Goal: Check status: Check status

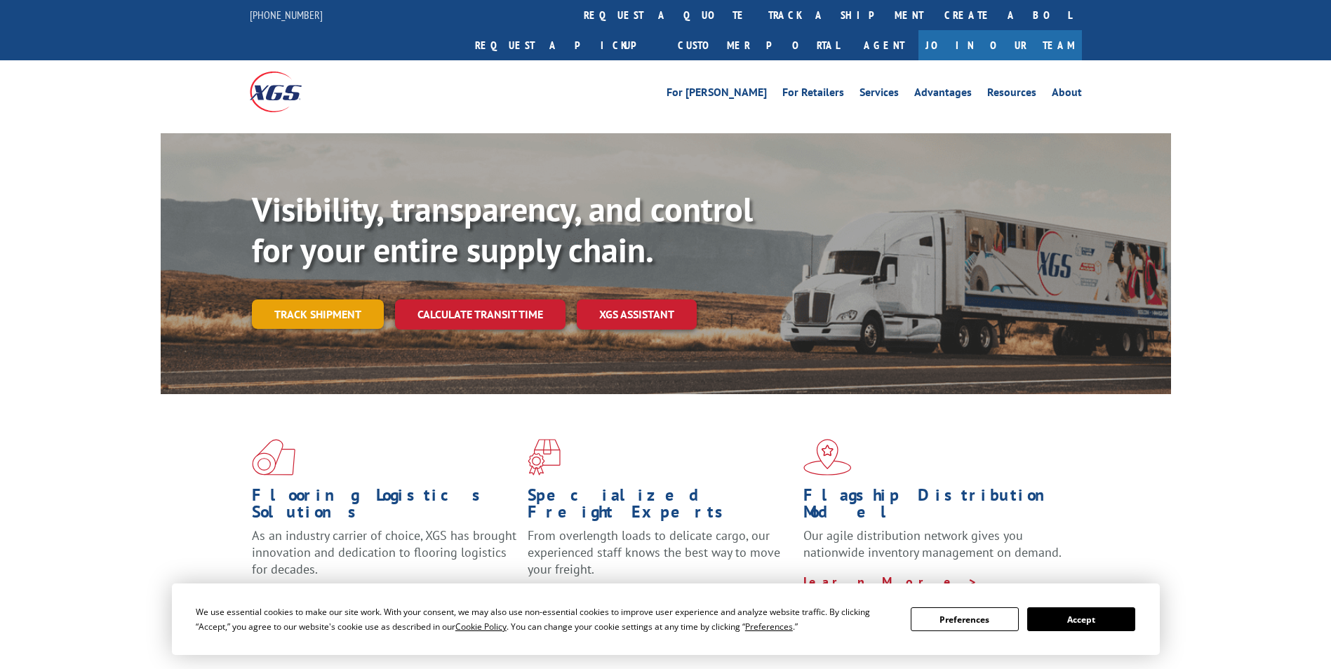
click at [339, 300] on link "Track shipment" at bounding box center [318, 314] width 132 height 29
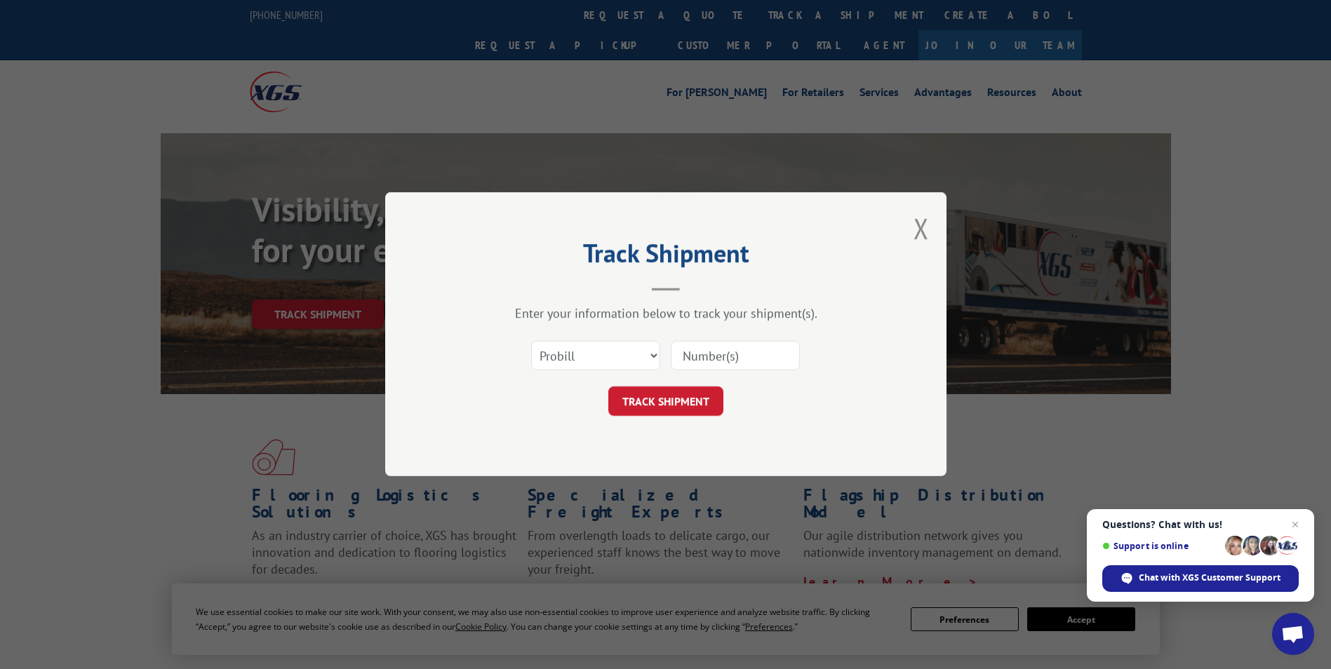
click at [694, 363] on input at bounding box center [735, 356] width 129 height 29
paste input "17587278"
type input "17587278"
click at [678, 401] on button "TRACK SHIPMENT" at bounding box center [665, 401] width 115 height 29
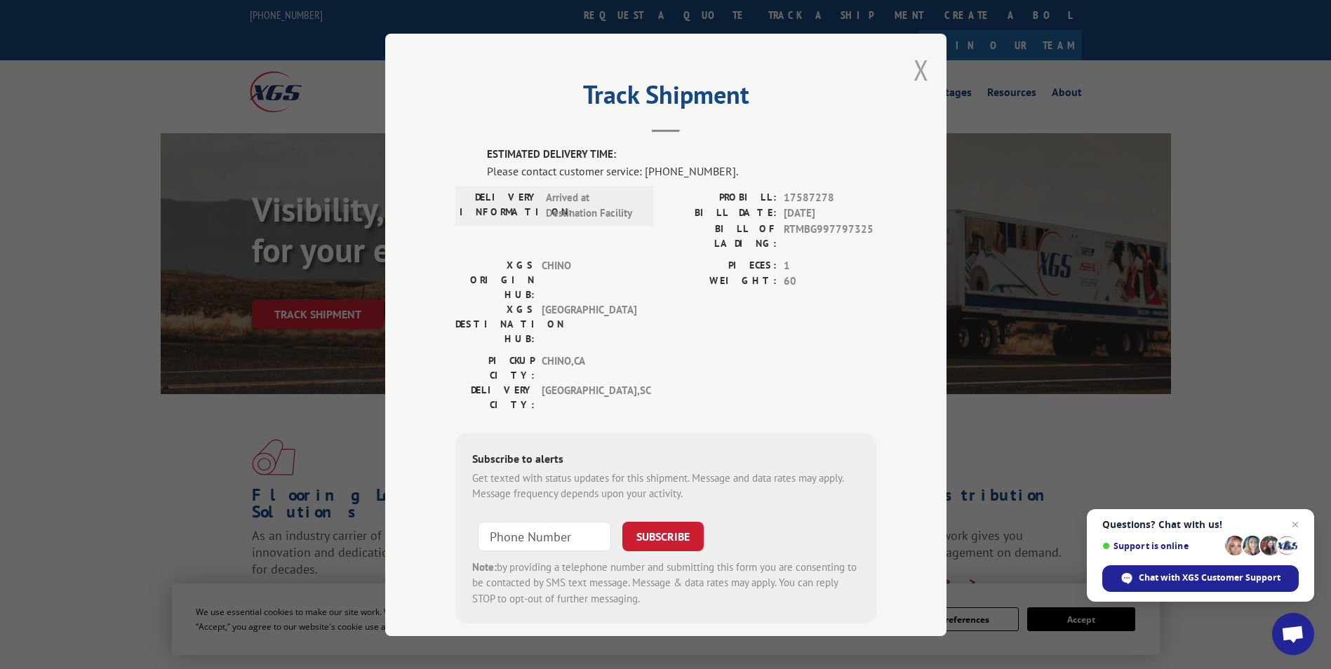
click at [913, 71] on button "Close modal" at bounding box center [920, 69] width 15 height 37
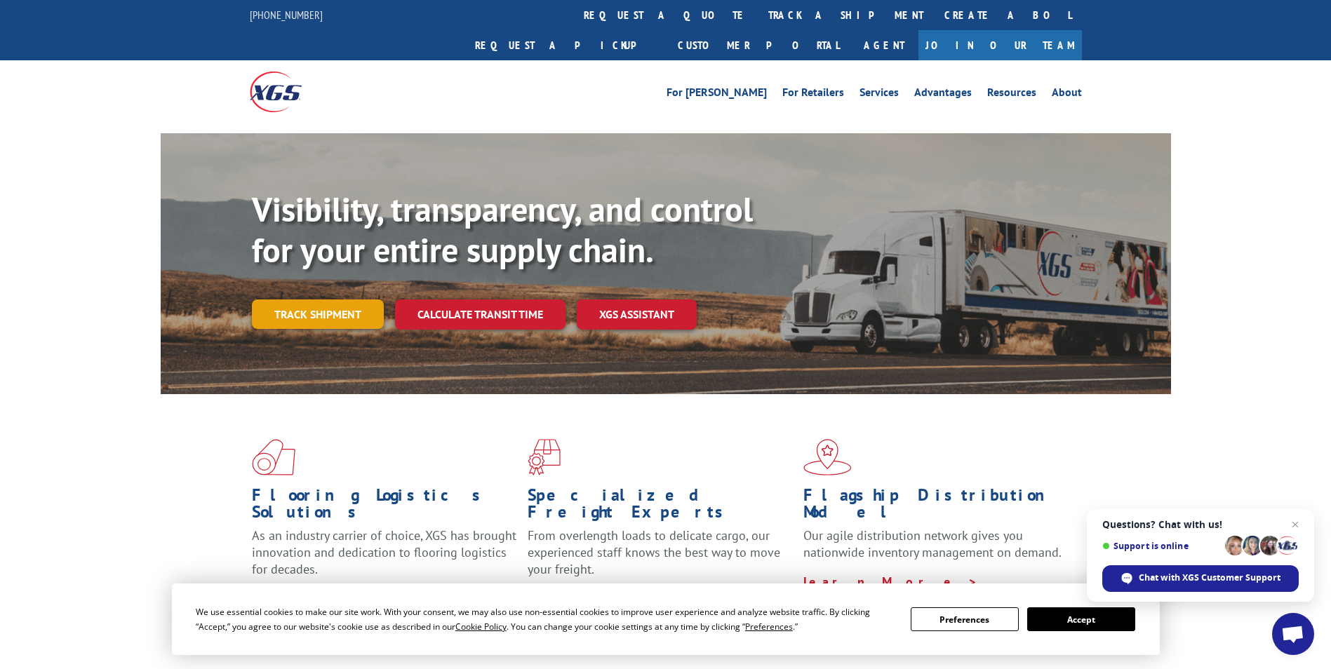
click at [327, 300] on link "Track shipment" at bounding box center [318, 314] width 132 height 29
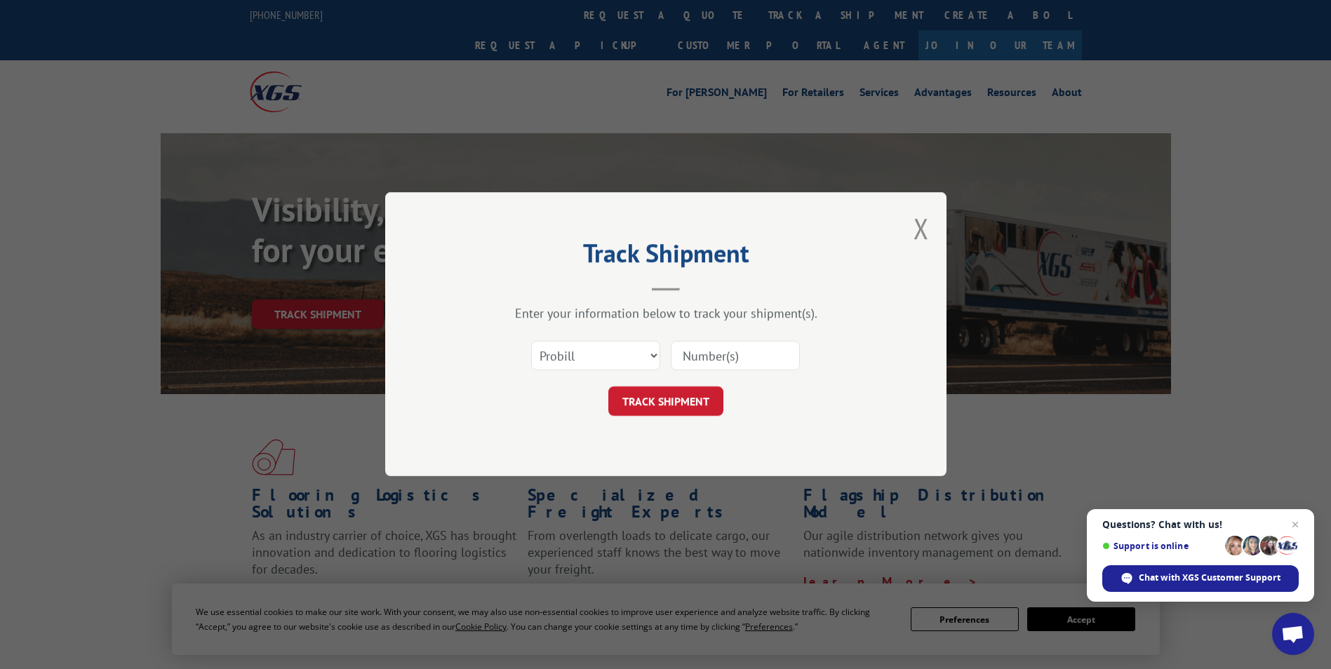
click at [713, 358] on input at bounding box center [735, 356] width 129 height 29
paste input "16137329"
type input "16137329"
click at [671, 387] on button "TRACK SHIPMENT" at bounding box center [665, 401] width 115 height 29
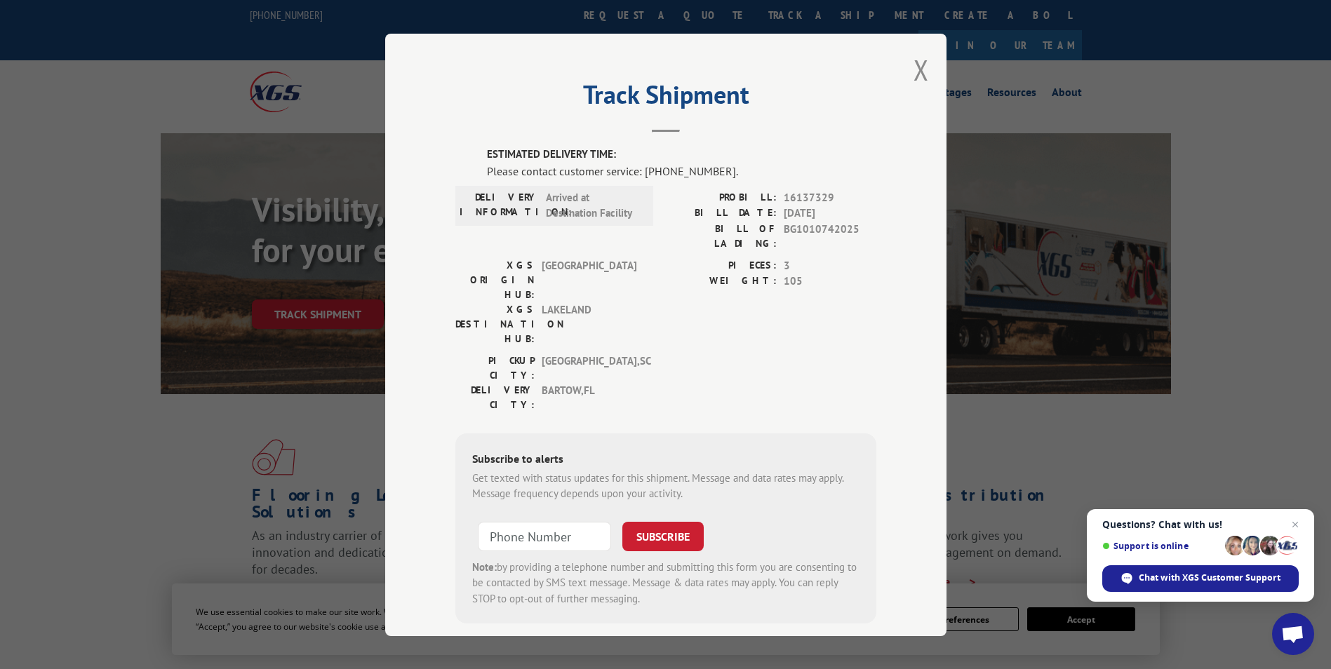
click at [1072, 250] on div "Track Shipment ESTIMATED DELIVERY TIME: Please contact customer service: [PHONE…" at bounding box center [665, 334] width 1331 height 669
click at [918, 77] on button "Close modal" at bounding box center [920, 69] width 15 height 37
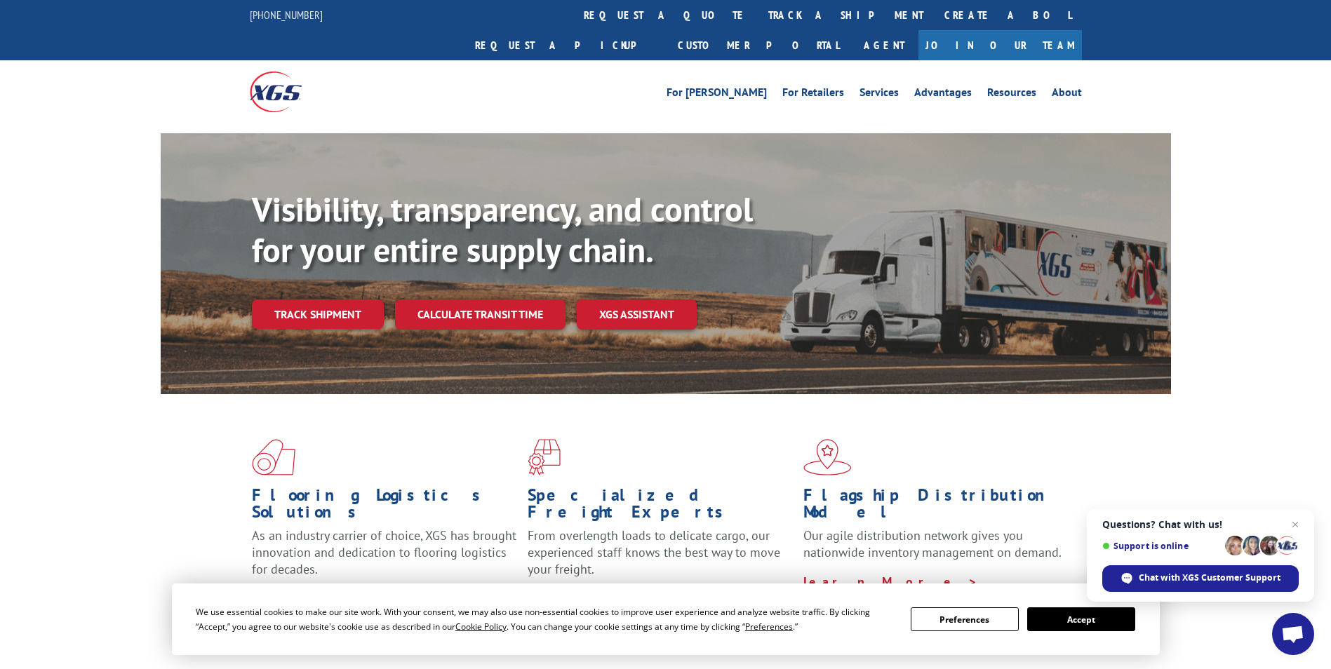
drag, startPoint x: 354, startPoint y: 281, endPoint x: 438, endPoint y: 293, distance: 84.4
click at [354, 300] on link "Track shipment" at bounding box center [318, 314] width 132 height 29
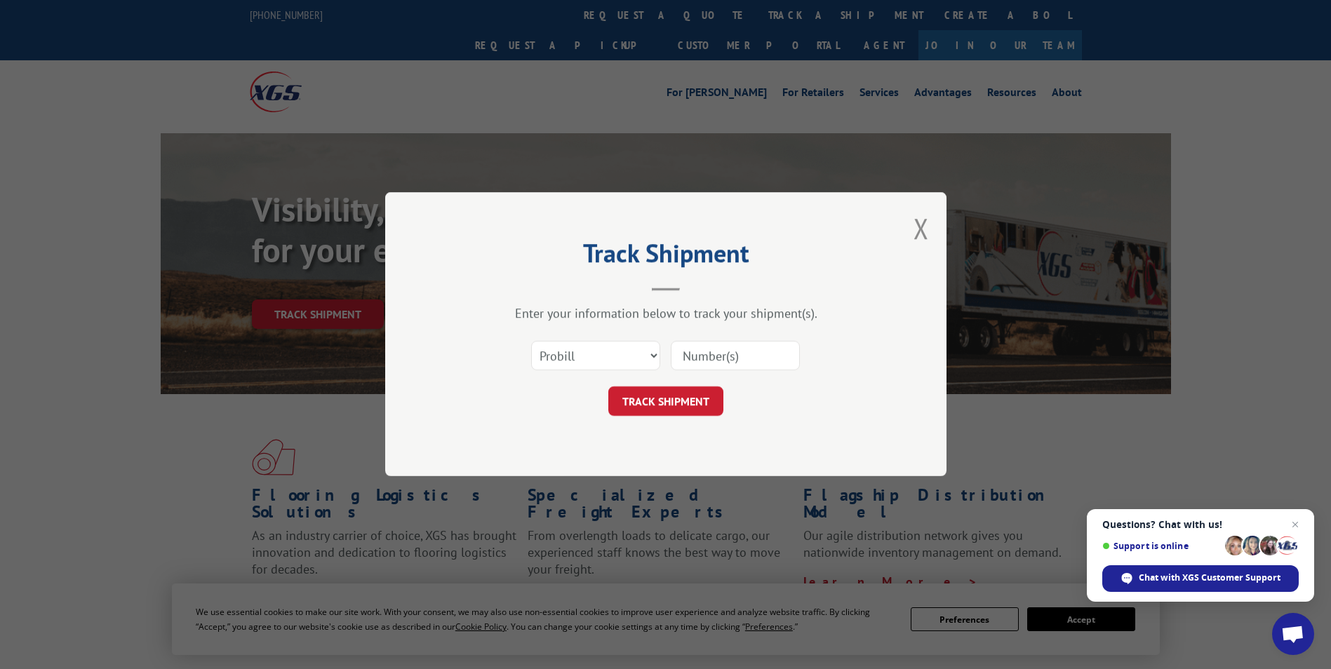
click at [706, 359] on input at bounding box center [735, 356] width 129 height 29
paste input "16137318"
type input "16137318"
click at [643, 423] on div "Track Shipment Enter your information below to track your shipment(s). Select c…" at bounding box center [665, 334] width 561 height 284
click at [645, 407] on button "TRACK SHIPMENT" at bounding box center [665, 401] width 115 height 29
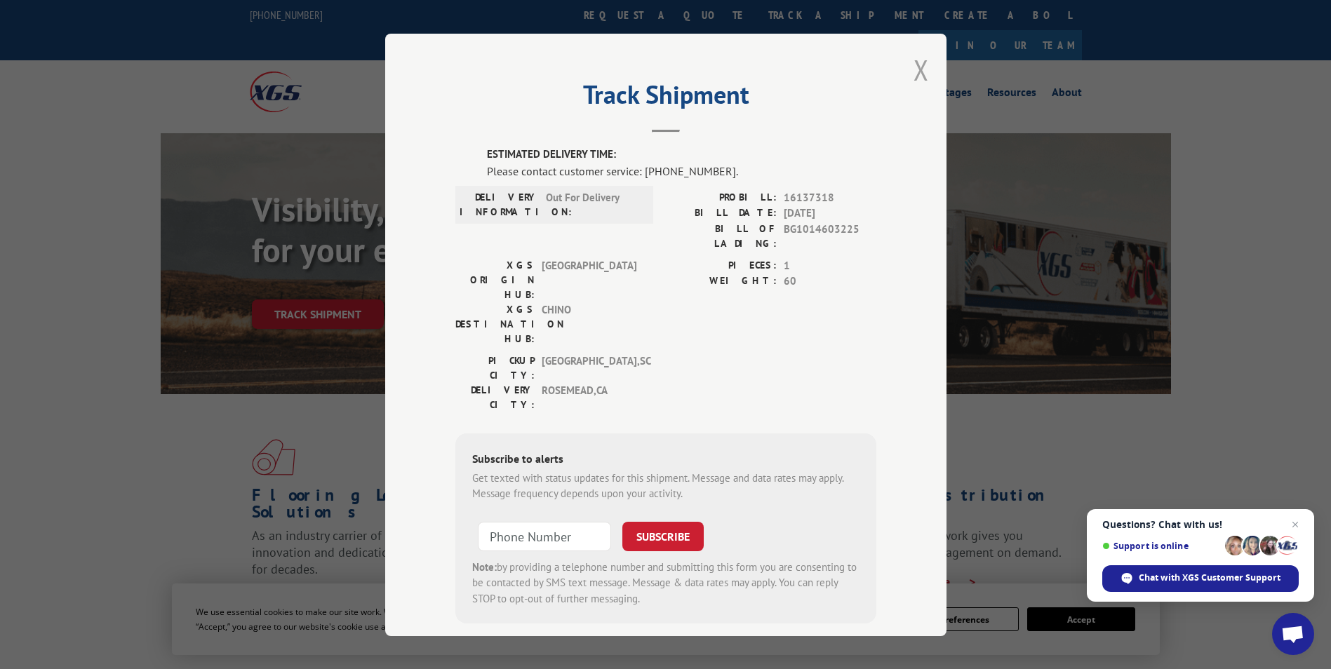
click at [913, 64] on button "Close modal" at bounding box center [920, 69] width 15 height 37
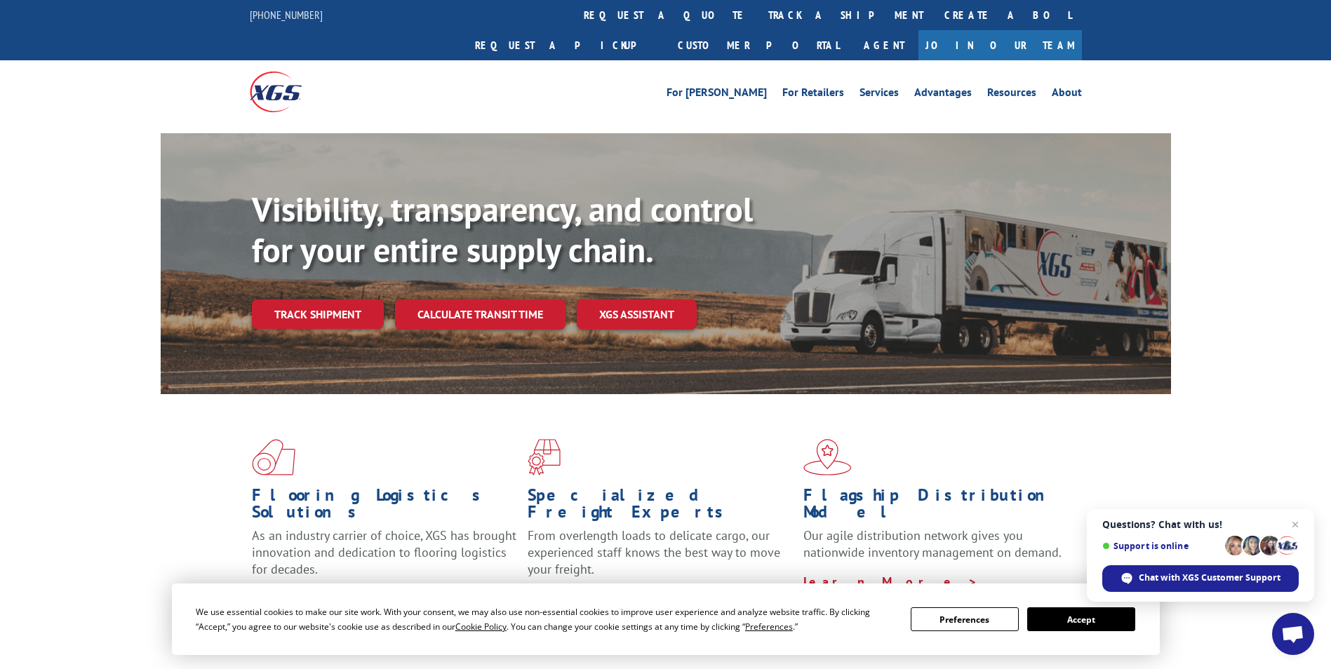
click at [328, 300] on div "Visibility, transparency, and control for your entire supply chain. Track shipm…" at bounding box center [711, 287] width 919 height 196
click at [347, 300] on link "Track shipment" at bounding box center [318, 314] width 132 height 29
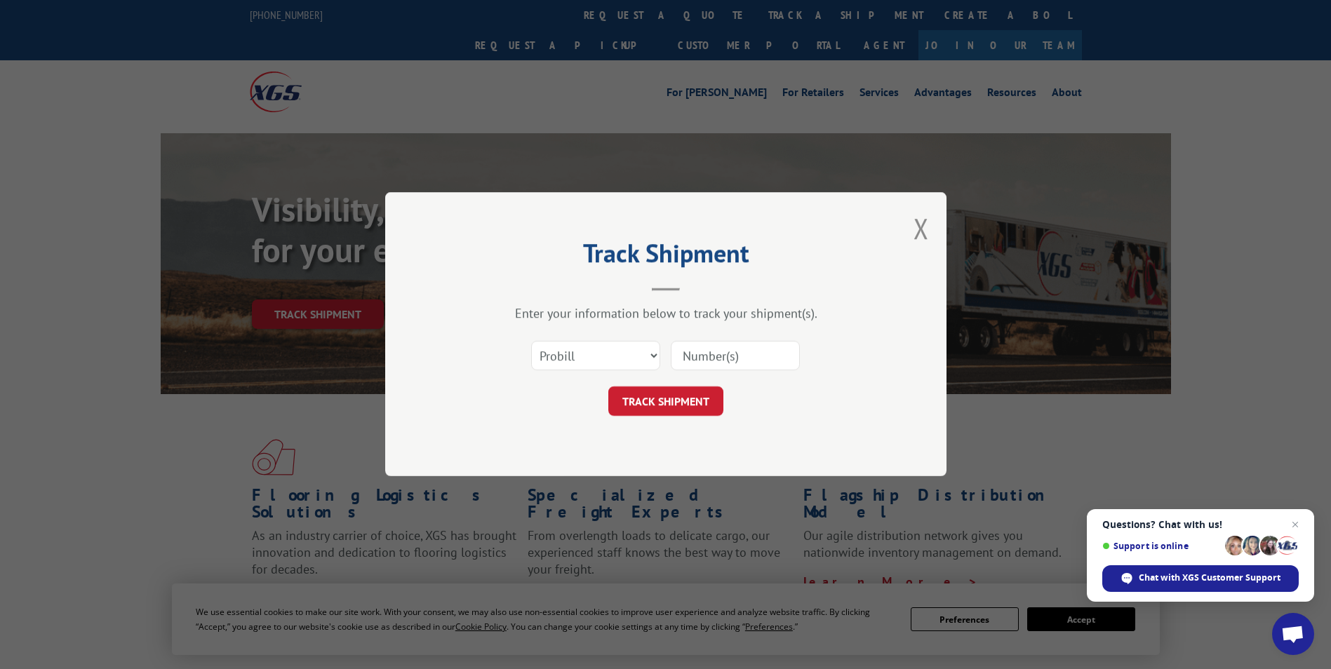
click at [680, 358] on input at bounding box center [735, 356] width 129 height 29
paste input "16137306"
type input "16137306"
click at [677, 404] on button "TRACK SHIPMENT" at bounding box center [665, 401] width 115 height 29
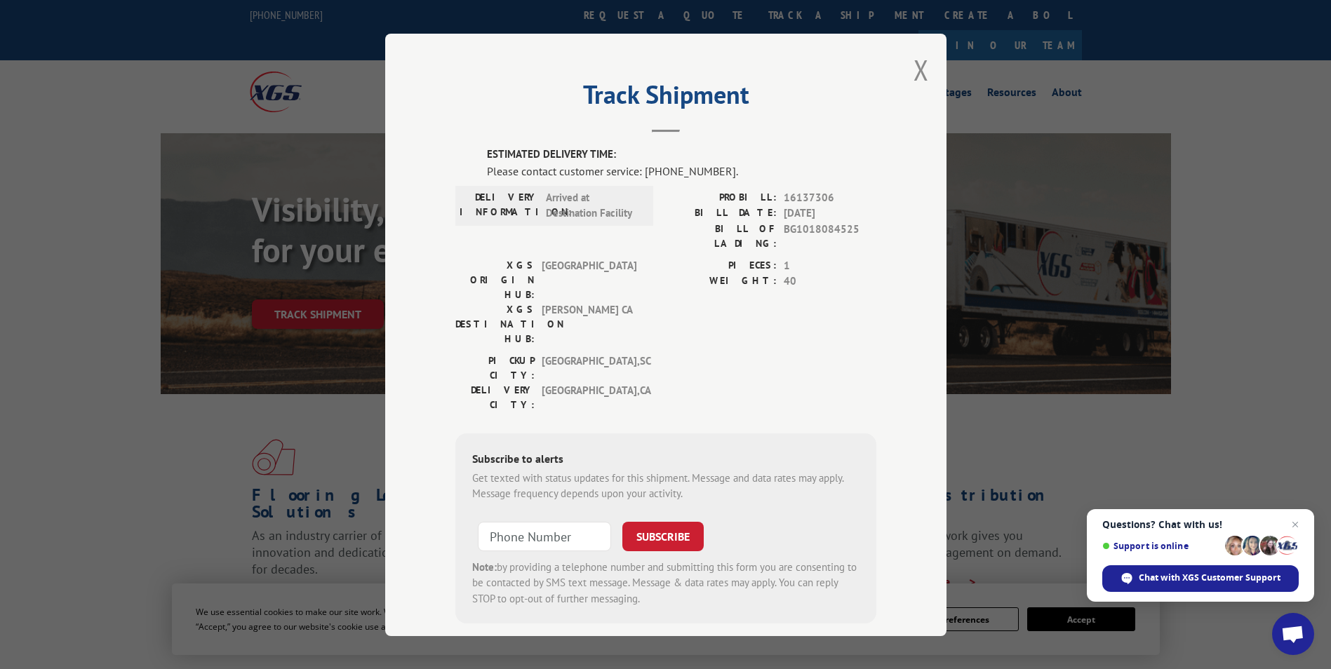
drag, startPoint x: 913, startPoint y: 75, endPoint x: 819, endPoint y: 100, distance: 96.5
click at [913, 75] on button "Close modal" at bounding box center [920, 69] width 15 height 37
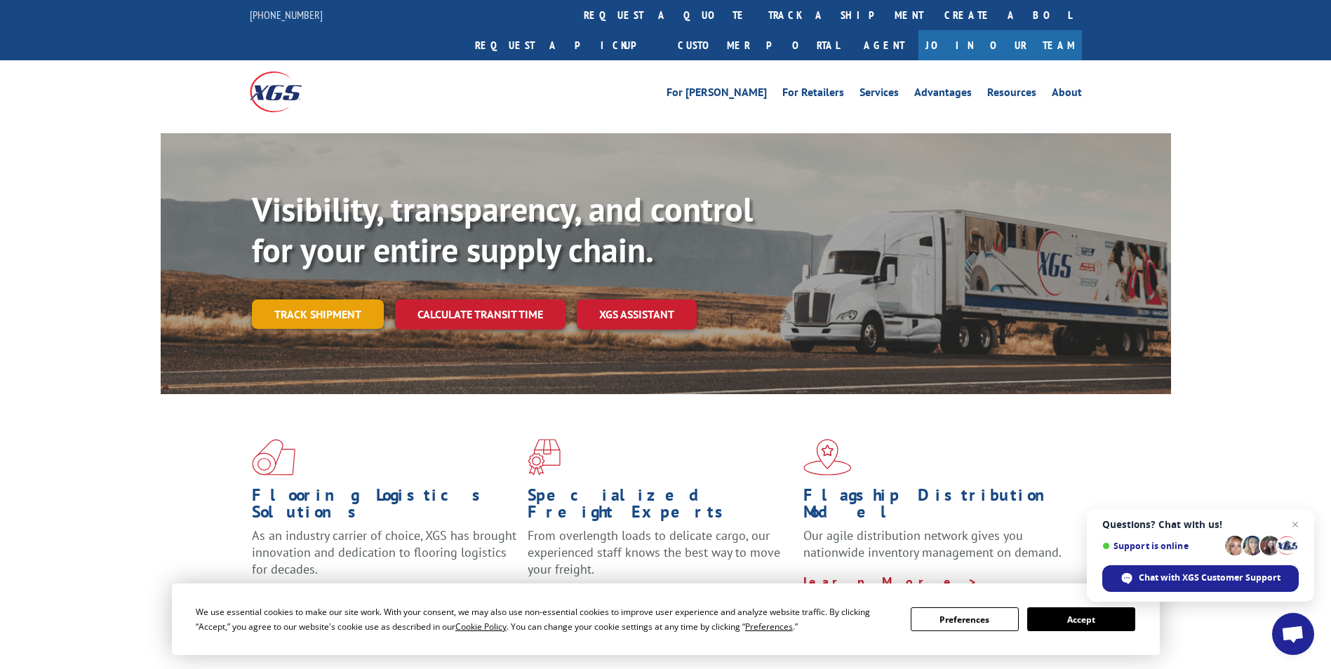
click at [332, 300] on link "Track shipment" at bounding box center [318, 314] width 132 height 29
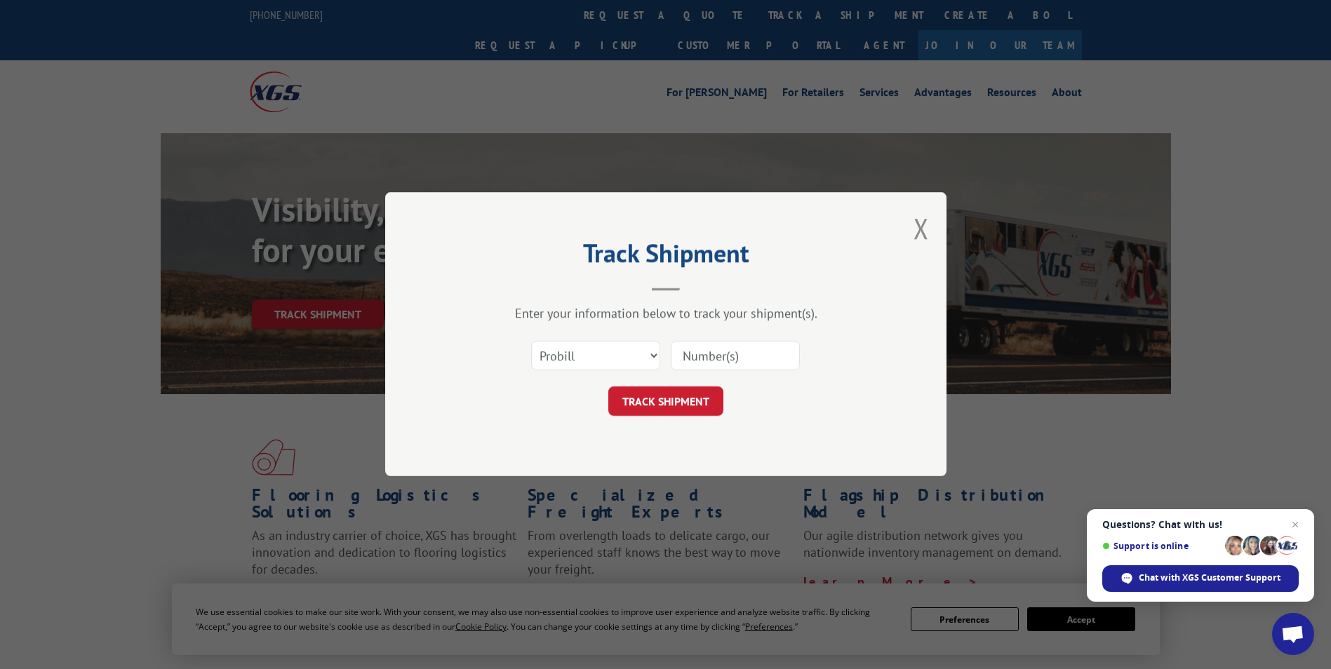
click at [680, 363] on input at bounding box center [735, 356] width 129 height 29
paste input "16137165"
type input "16137165"
click at [662, 404] on button "TRACK SHIPMENT" at bounding box center [665, 401] width 115 height 29
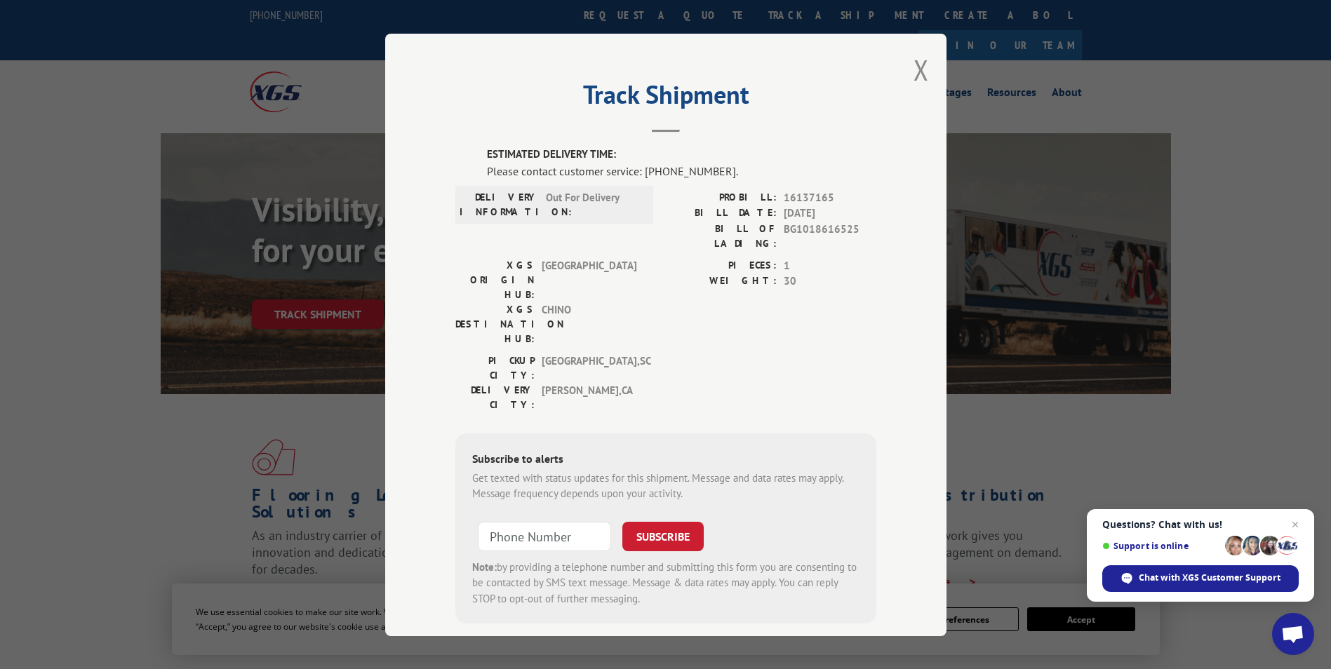
drag, startPoint x: 920, startPoint y: 65, endPoint x: 840, endPoint y: 101, distance: 87.6
click at [920, 65] on button "Close modal" at bounding box center [920, 69] width 15 height 37
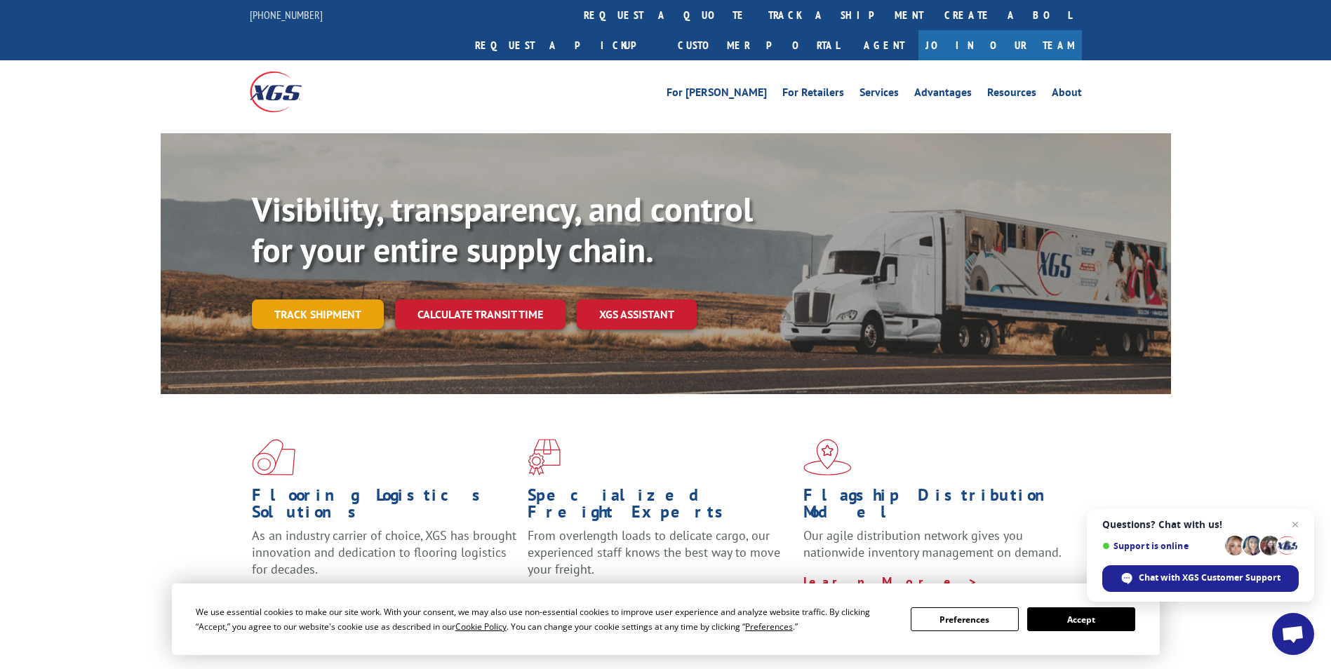
click at [317, 300] on link "Track shipment" at bounding box center [318, 314] width 132 height 29
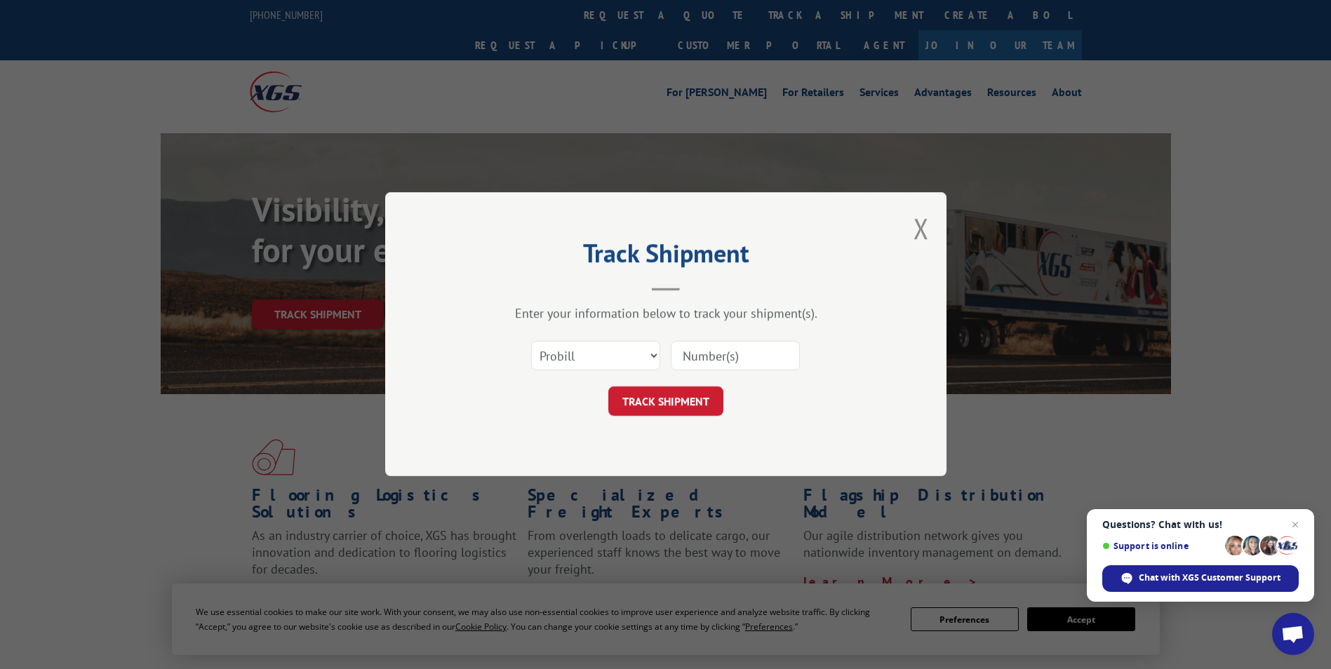
click at [730, 361] on input at bounding box center [735, 356] width 129 height 29
paste input "16137304"
type input "16137304"
click at [683, 410] on button "TRACK SHIPMENT" at bounding box center [665, 401] width 115 height 29
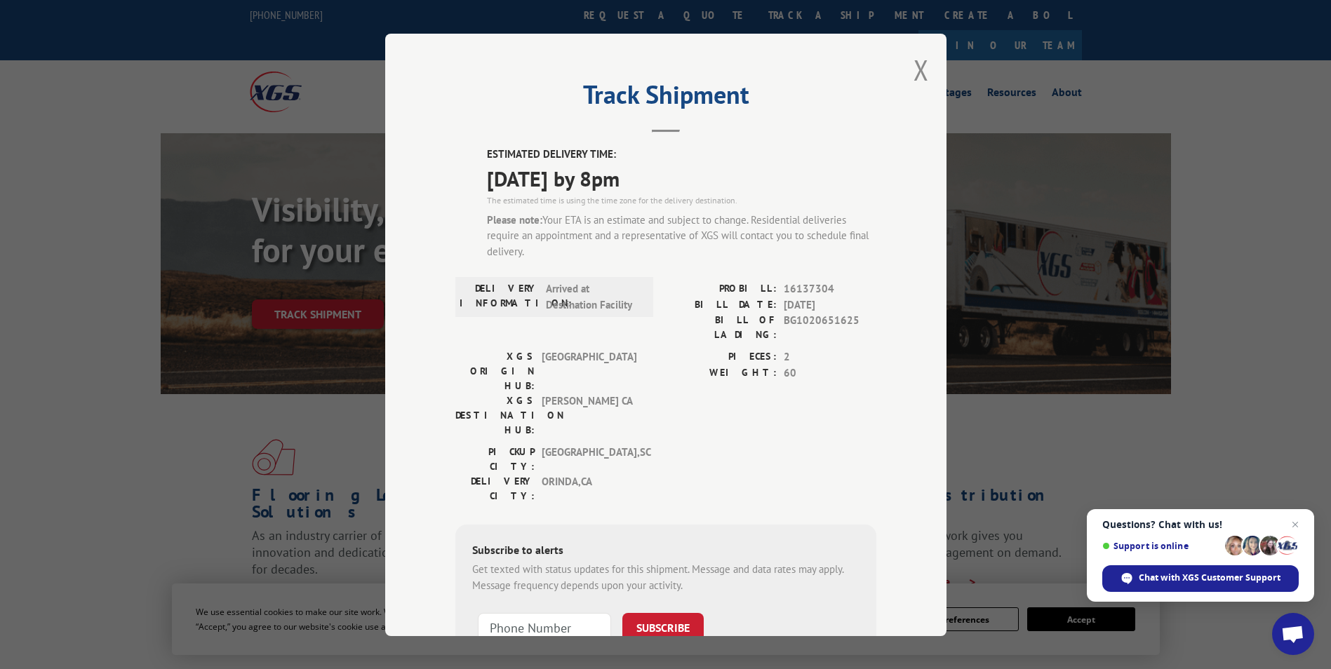
drag, startPoint x: 916, startPoint y: 71, endPoint x: 880, endPoint y: 88, distance: 40.5
click at [916, 71] on button "Close modal" at bounding box center [920, 69] width 15 height 37
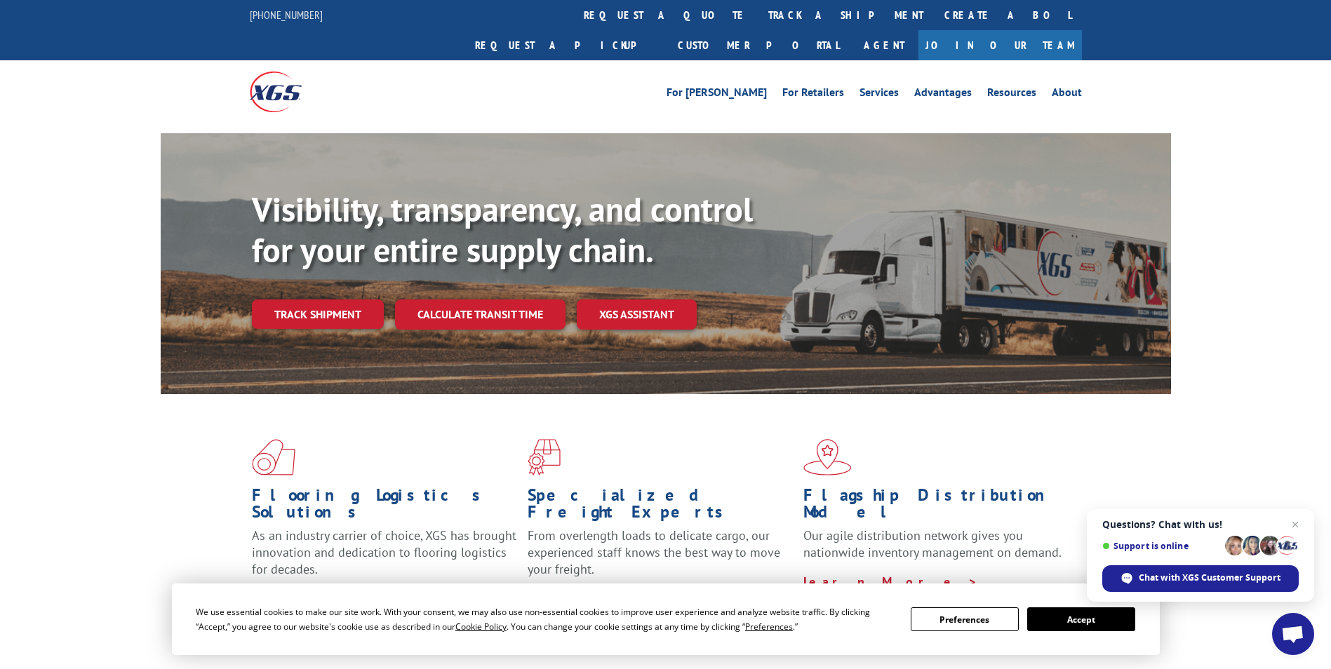
drag, startPoint x: 335, startPoint y: 282, endPoint x: 471, endPoint y: 295, distance: 137.4
click at [334, 300] on link "Track shipment" at bounding box center [318, 314] width 132 height 29
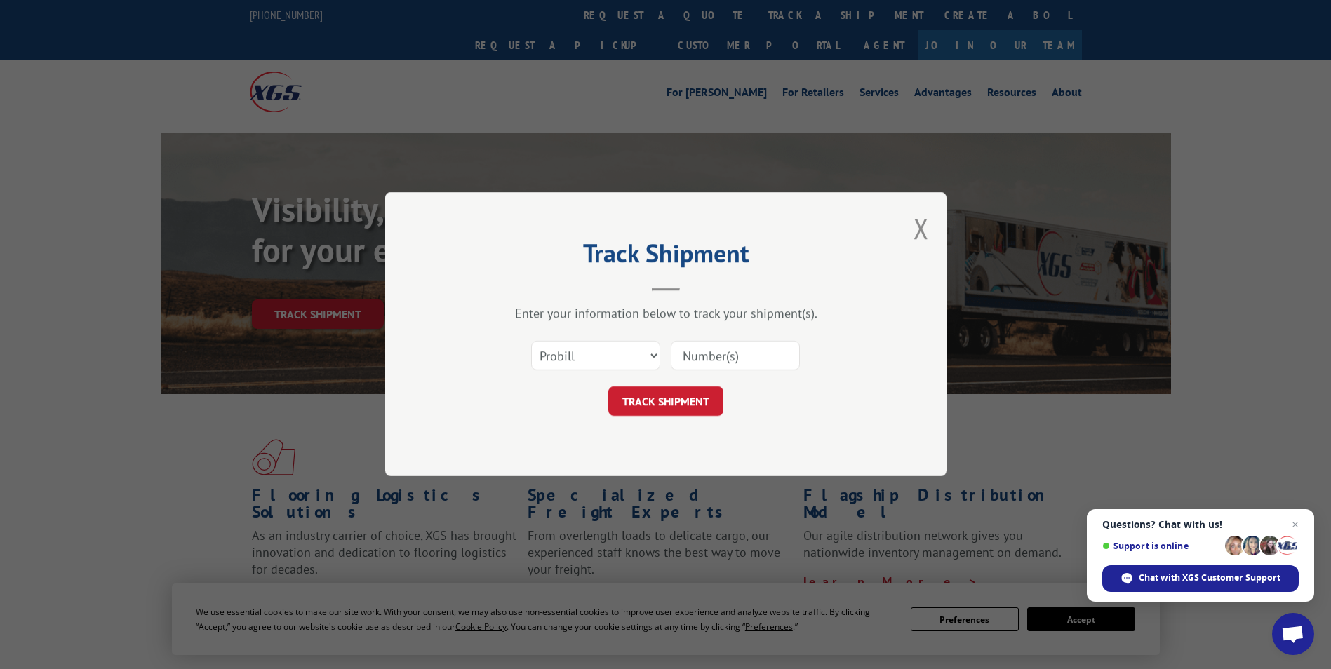
click at [685, 357] on input at bounding box center [735, 356] width 129 height 29
paste input "16137160"
type input "16137160"
click at [666, 397] on button "TRACK SHIPMENT" at bounding box center [665, 401] width 115 height 29
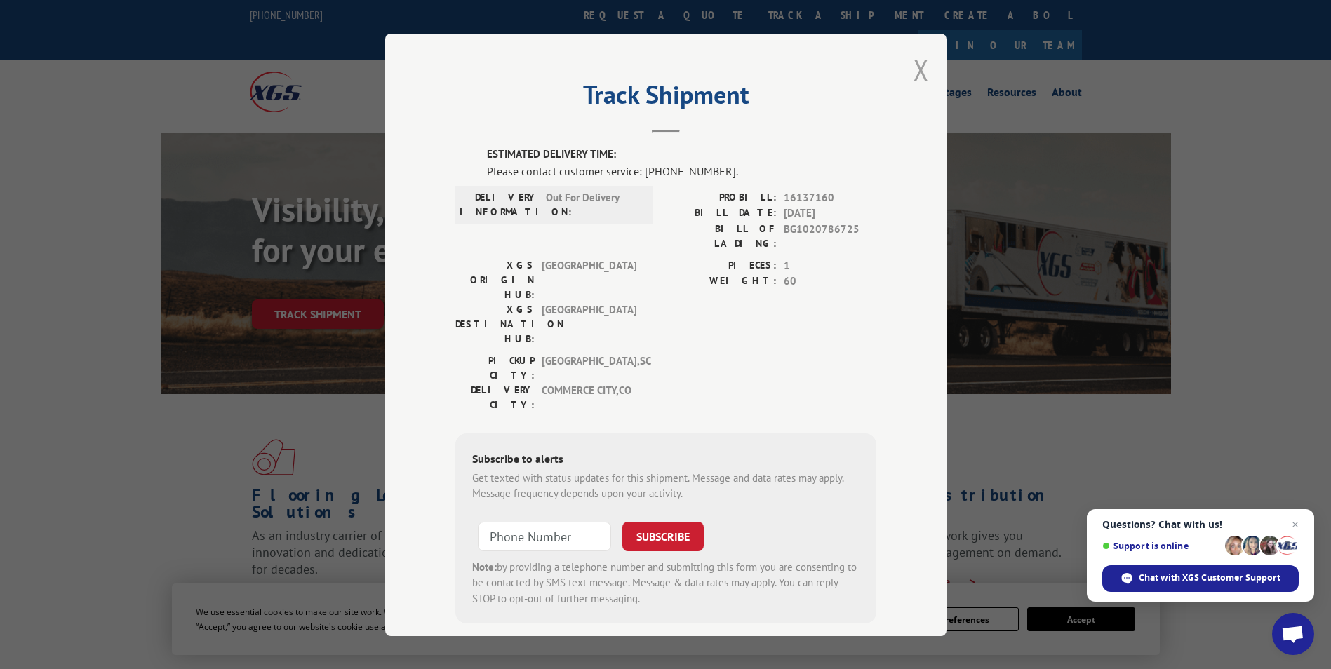
click at [913, 72] on button "Close modal" at bounding box center [920, 69] width 15 height 37
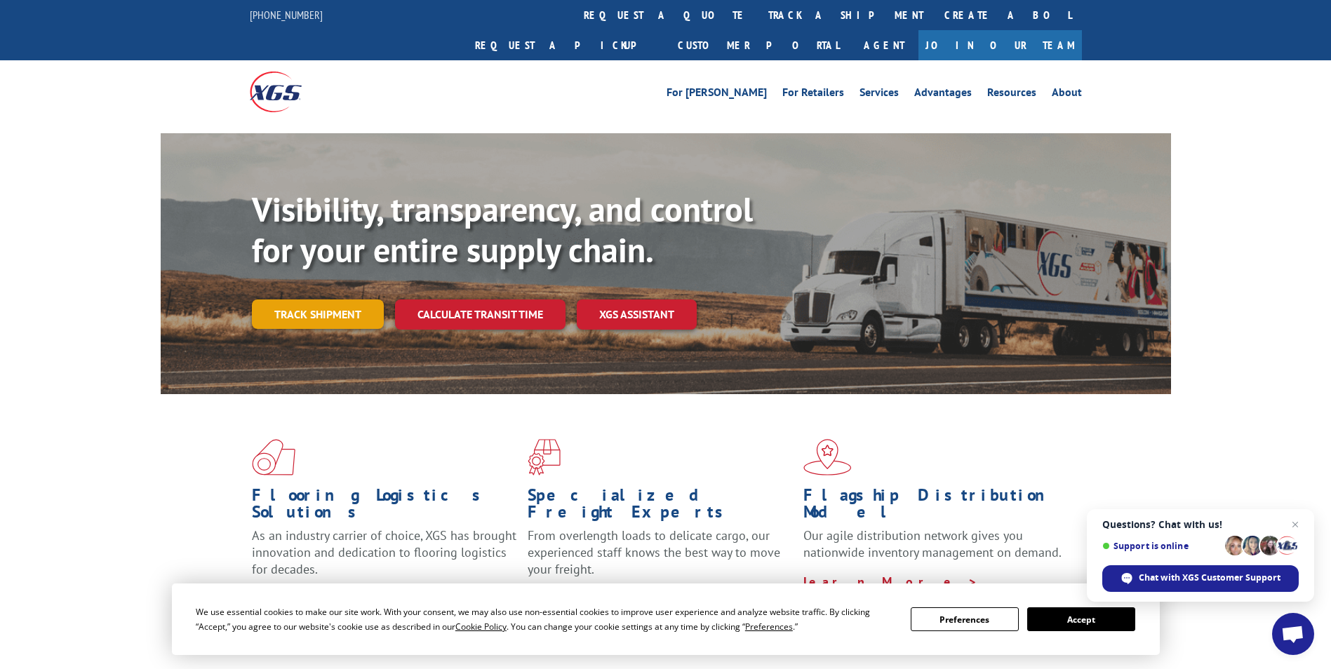
click at [321, 300] on link "Track shipment" at bounding box center [318, 314] width 132 height 29
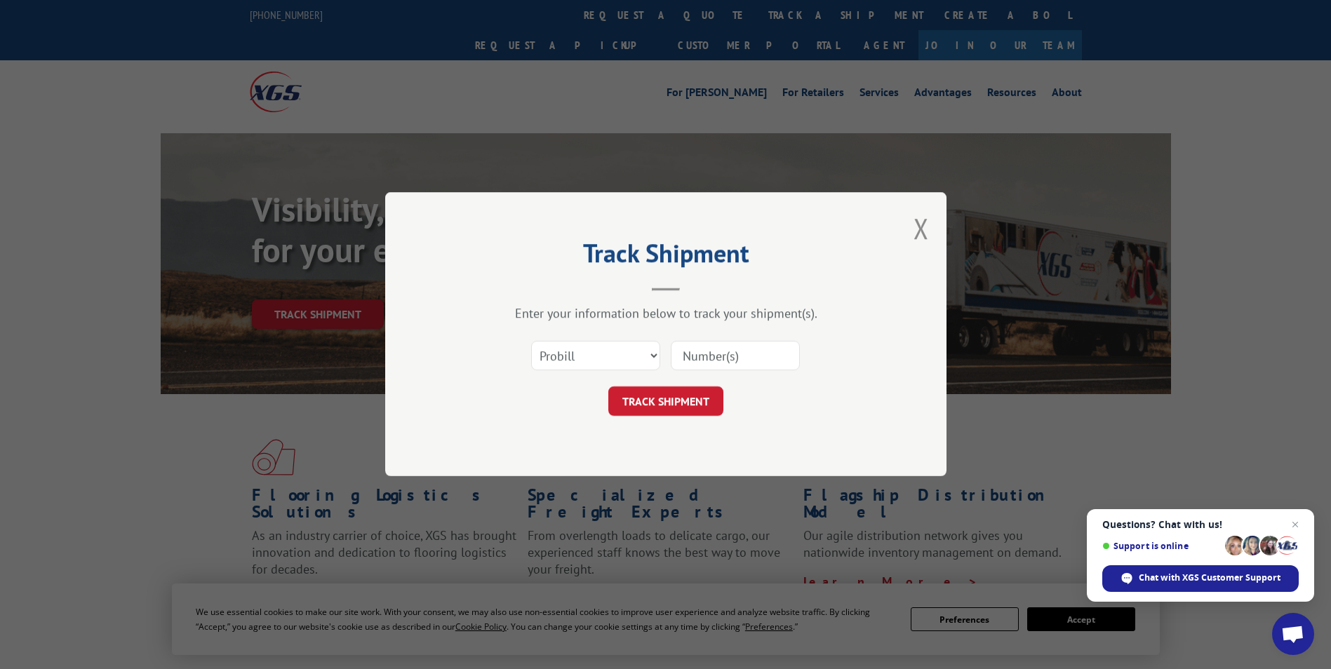
click at [733, 347] on input at bounding box center [735, 356] width 129 height 29
paste input "16137171"
type input "16137171"
click at [691, 389] on button "TRACK SHIPMENT" at bounding box center [665, 401] width 115 height 29
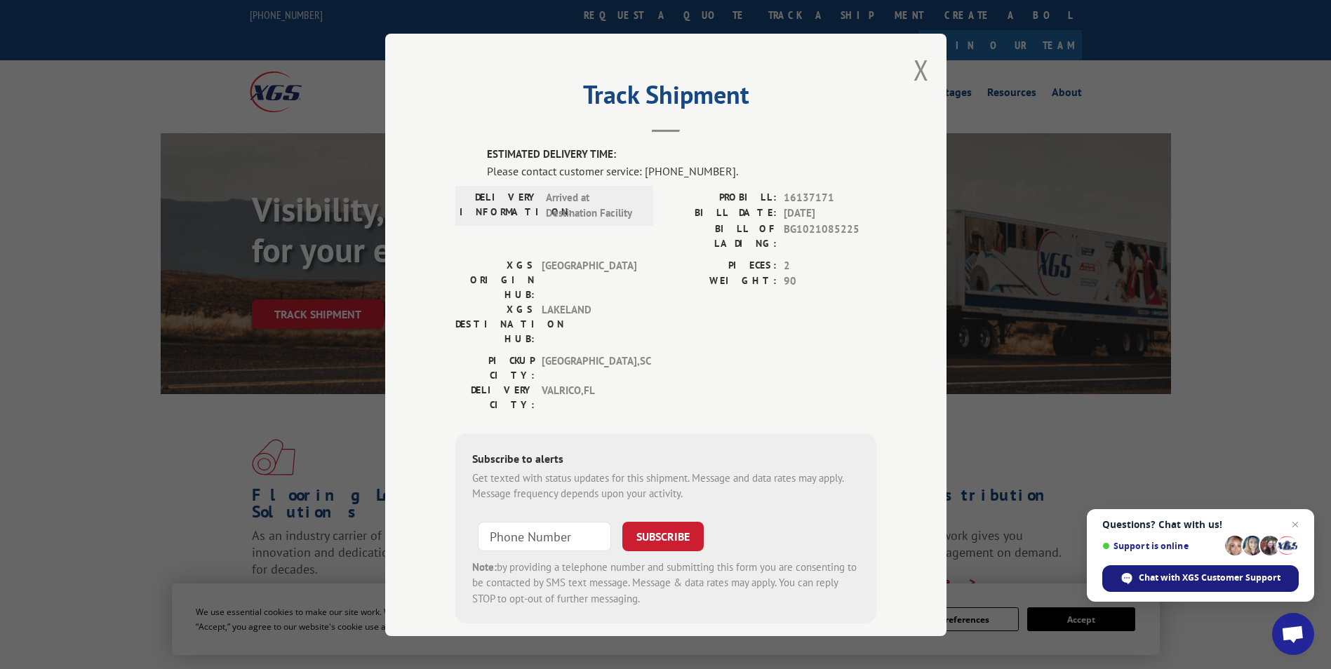
click at [1185, 577] on span "Chat with XGS Customer Support" at bounding box center [1209, 578] width 142 height 13
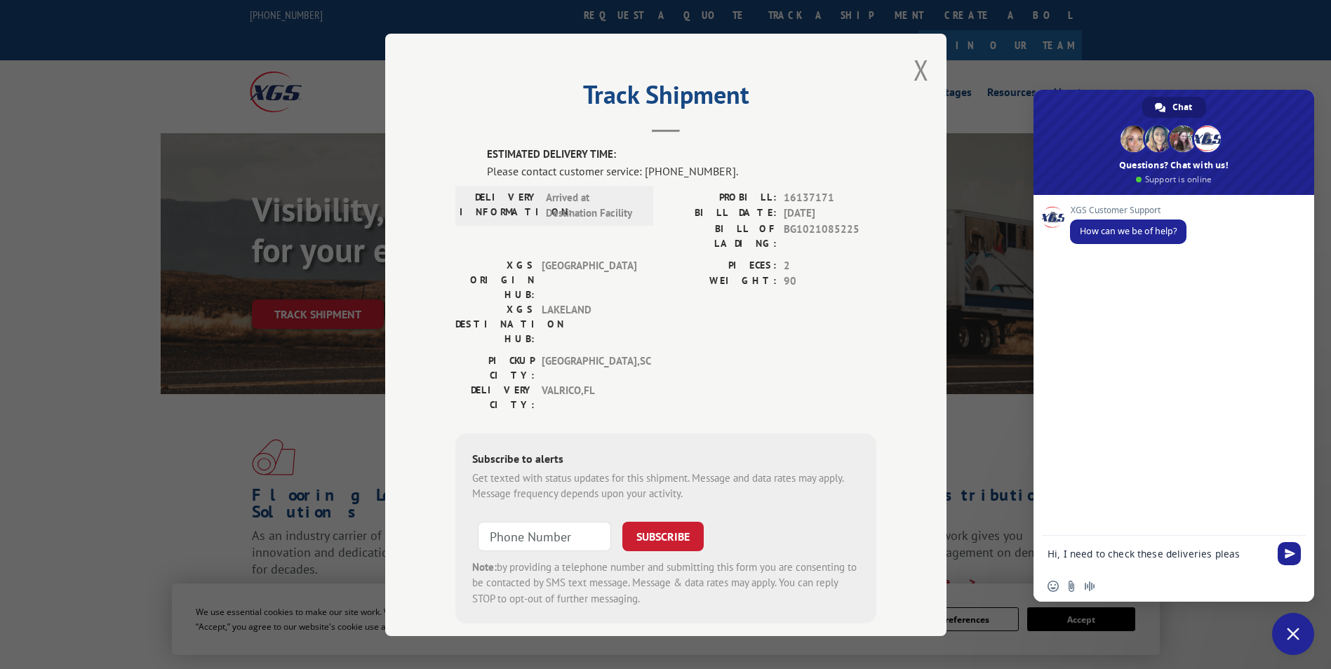
type textarea "Hi, I need to check these deliveries please"
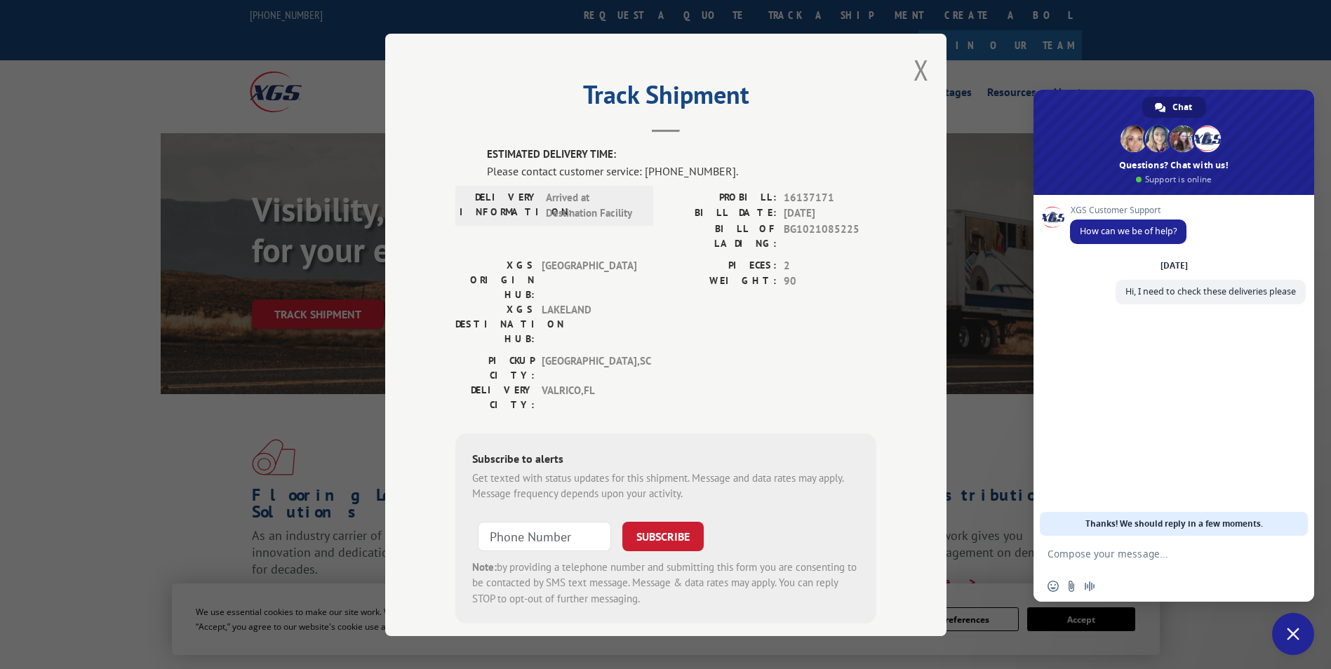
click at [1150, 552] on textarea "Compose your message..." at bounding box center [1158, 554] width 222 height 13
paste textarea "17587278 16137329 16137306 16137171"
type textarea "17587278 16137329 16137306 16137171"
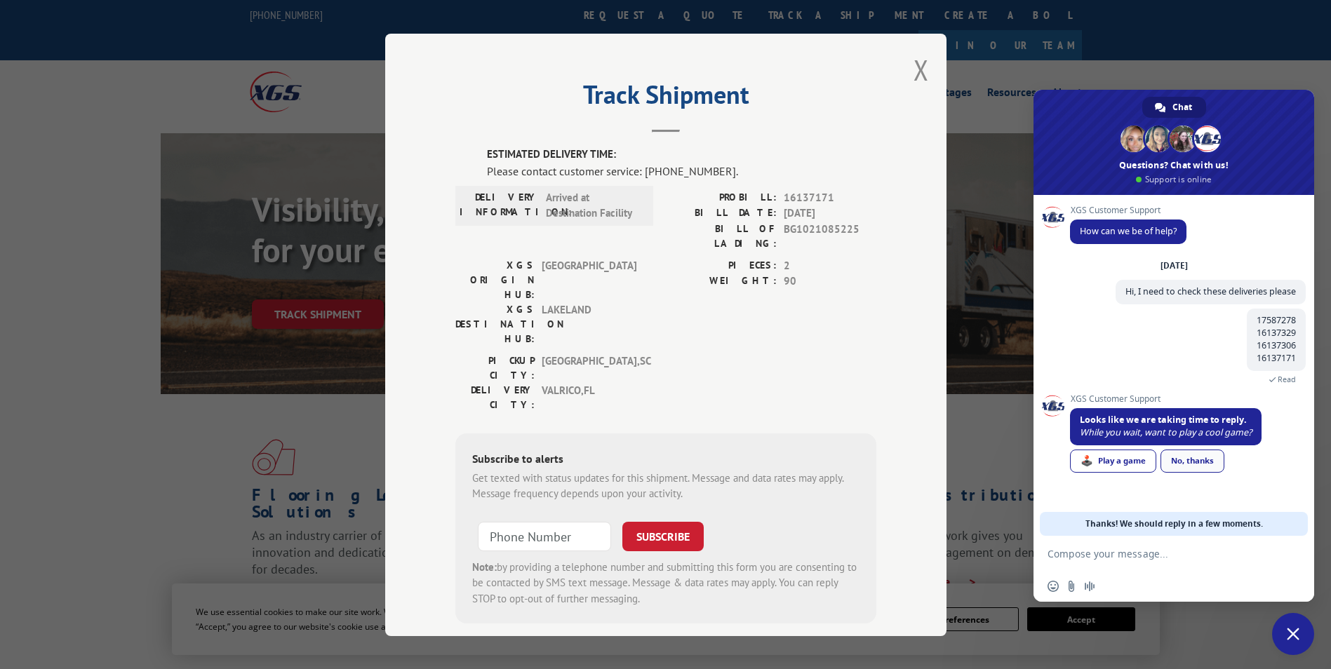
click at [1217, 456] on div "No, thanks" at bounding box center [1192, 461] width 64 height 23
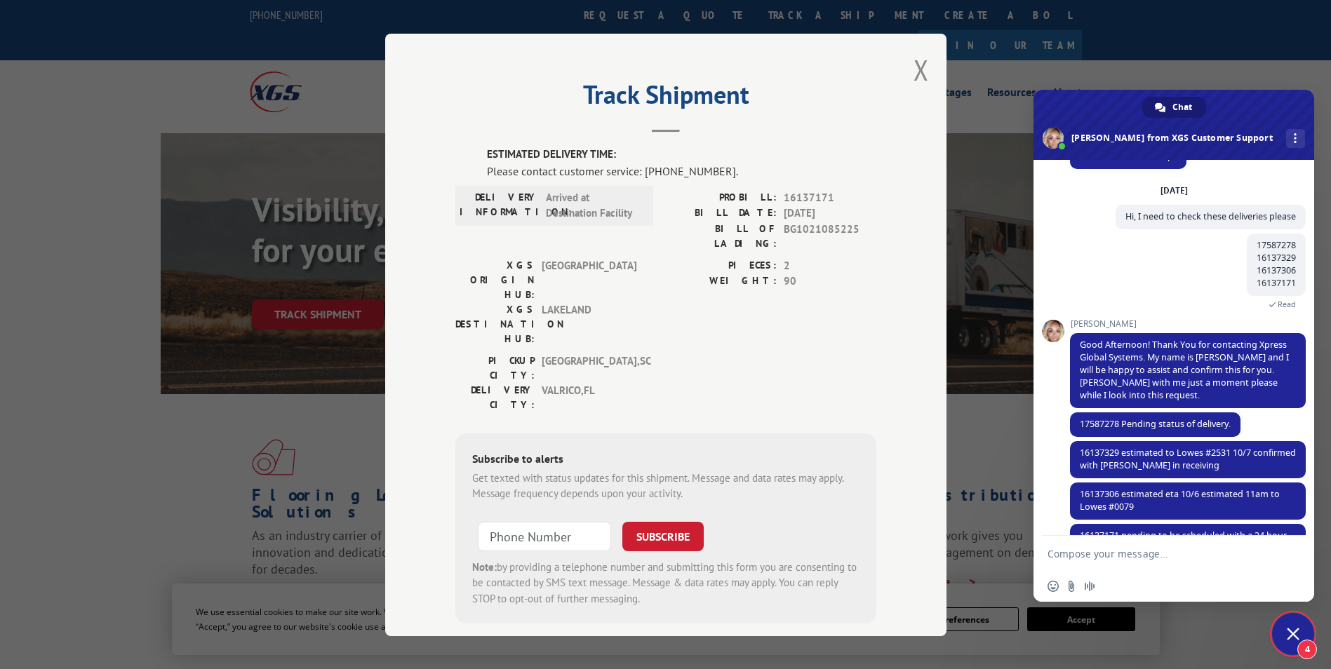
scroll to position [94, 0]
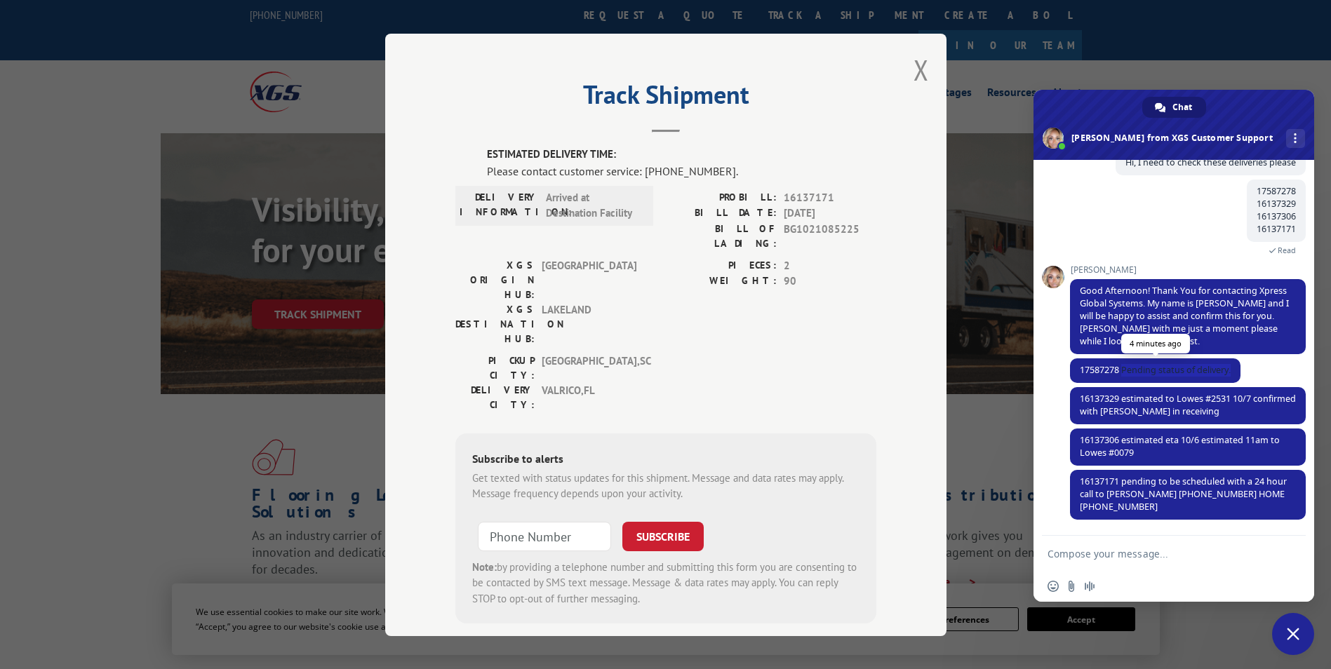
drag, startPoint x: 1234, startPoint y: 368, endPoint x: 1122, endPoint y: 377, distance: 112.0
click at [1122, 377] on span "17587278 Pending status of delivery." at bounding box center [1155, 370] width 170 height 25
copy span "Pending status of delivery."
click at [1146, 549] on textarea "Compose your message..." at bounding box center [1158, 554] width 222 height 13
type textarea "thanks!"
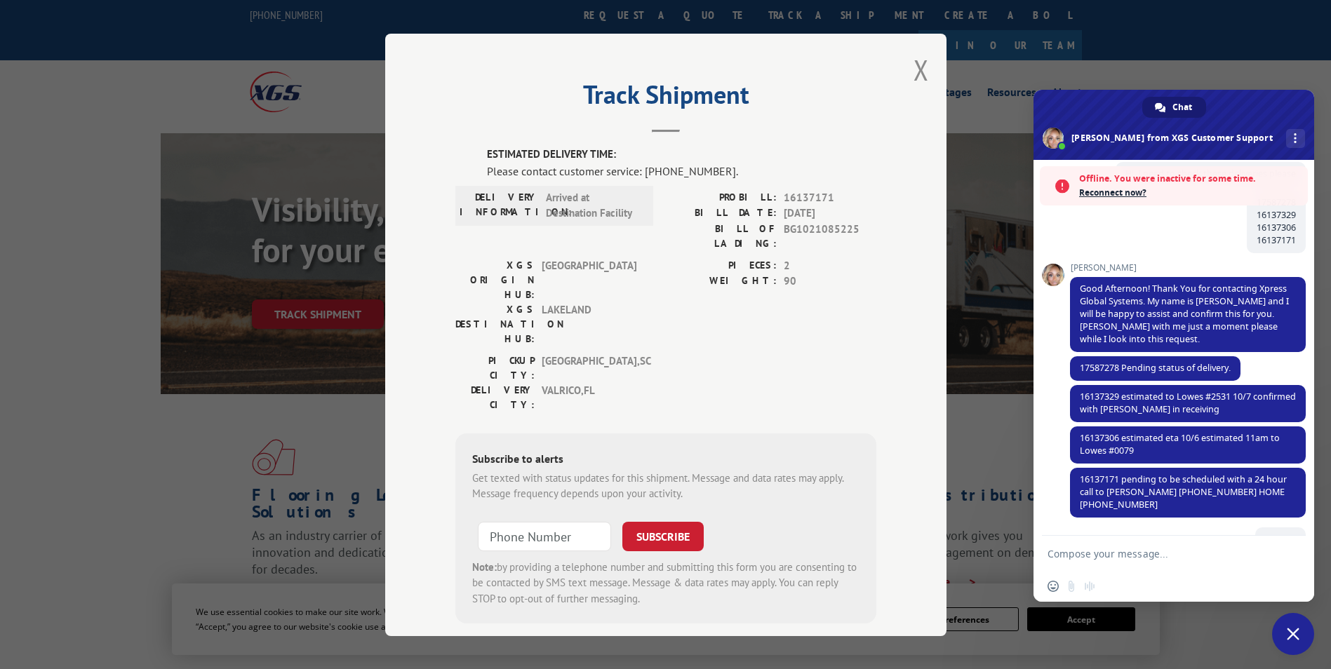
scroll to position [269, 0]
